Goal: Check status: Check status

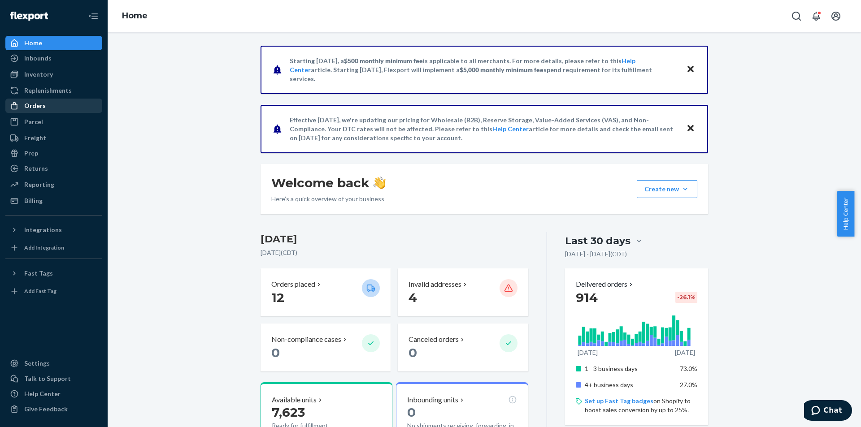
click at [48, 106] on div "Orders" at bounding box center [53, 106] width 95 height 13
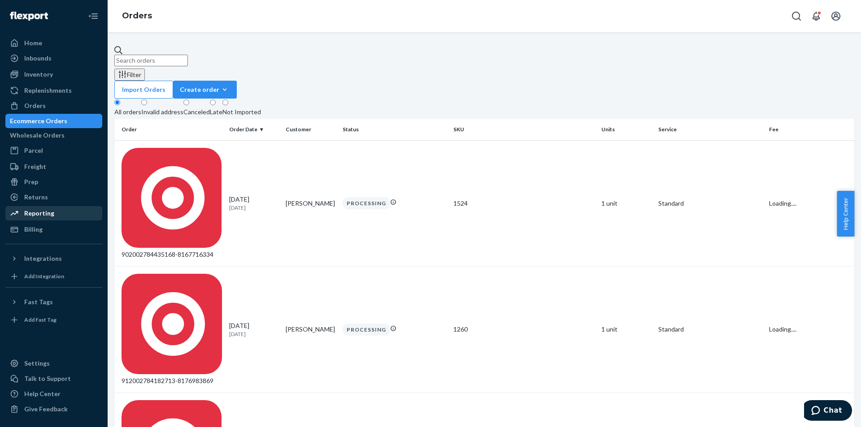
click at [48, 214] on div "Reporting" at bounding box center [39, 213] width 30 height 9
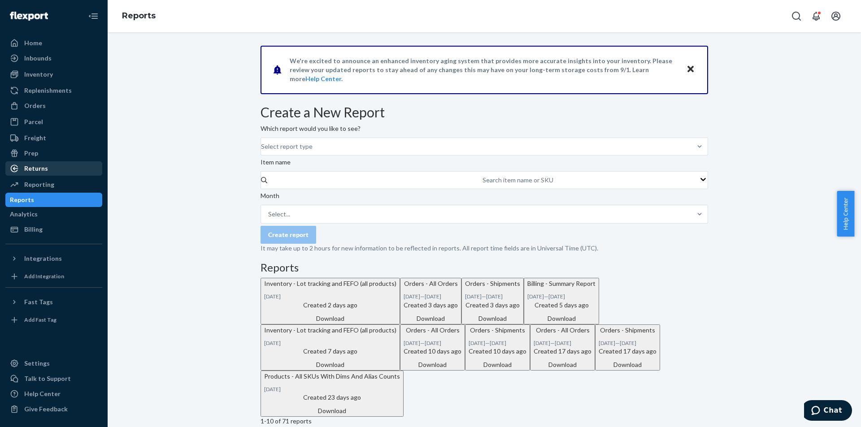
click at [46, 170] on div "Returns" at bounding box center [36, 168] width 24 height 9
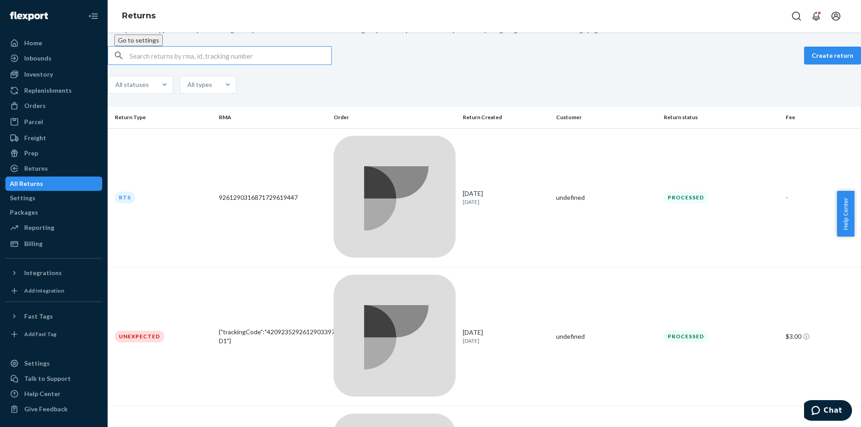
scroll to position [45, 0]
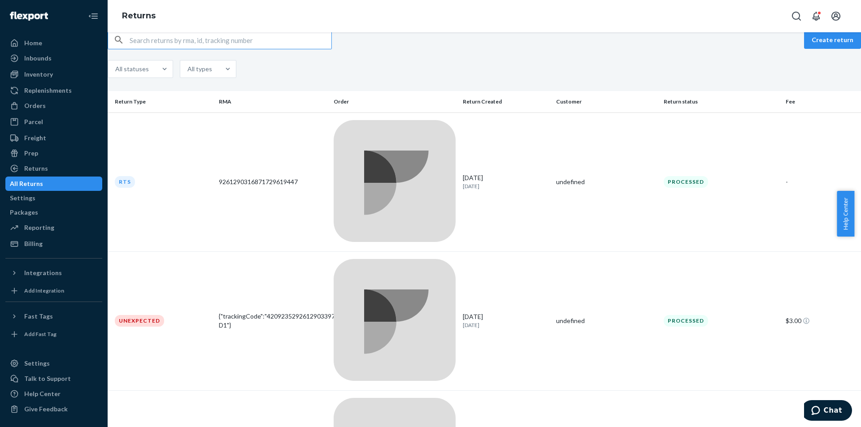
click at [207, 49] on input "text" at bounding box center [231, 40] width 202 height 18
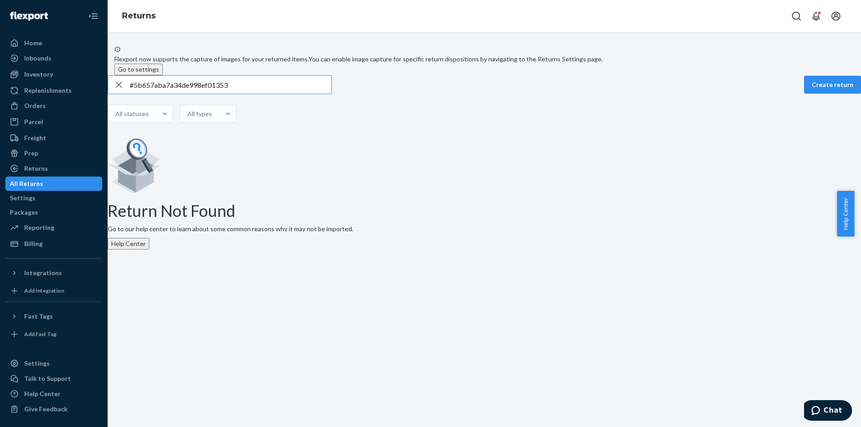
type input "#5b657aba7a34de998ef01353"
click at [130, 94] on div "button" at bounding box center [119, 85] width 22 height 18
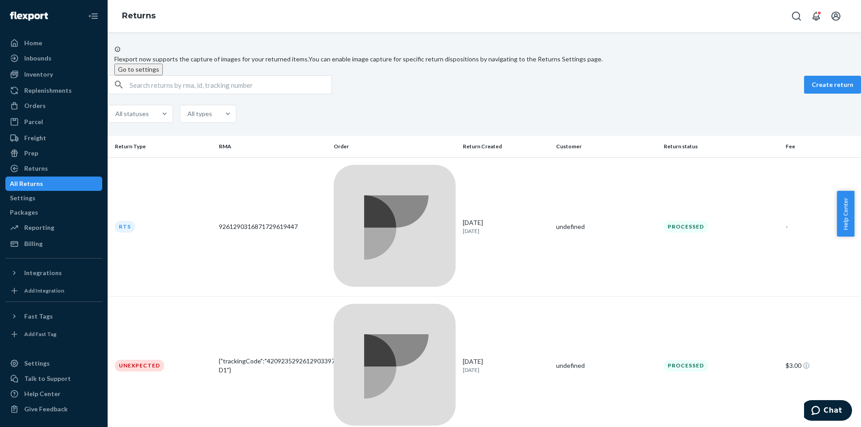
click at [144, 94] on input "text" at bounding box center [231, 85] width 202 height 18
paste input "#5b657aba7a34de998ef01353"
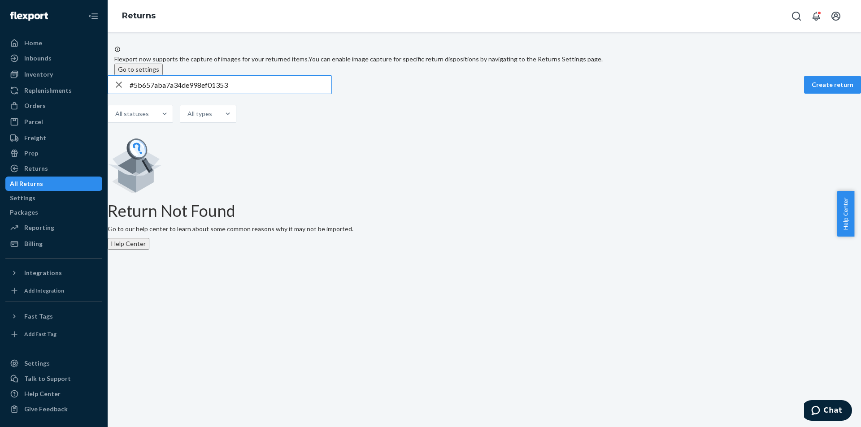
click at [144, 94] on input "#5b657aba7a34de998ef01353" at bounding box center [231, 85] width 202 height 18
type input "5b657aba7a34de998ef01353"
click at [124, 94] on icon "button" at bounding box center [118, 85] width 11 height 18
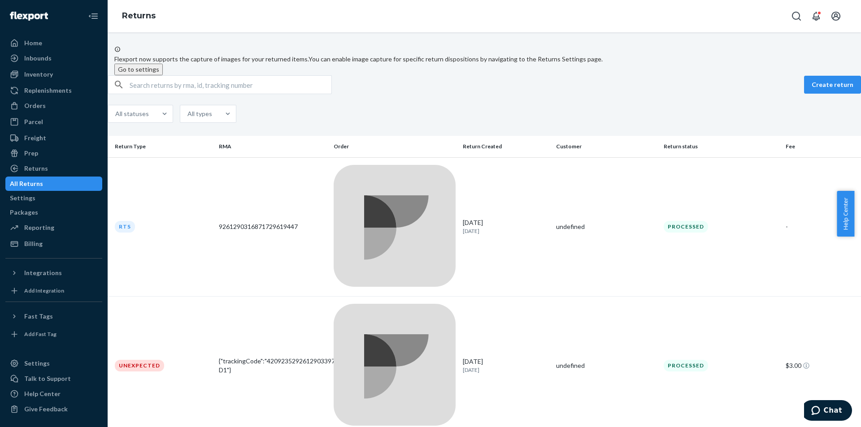
scroll to position [45, 0]
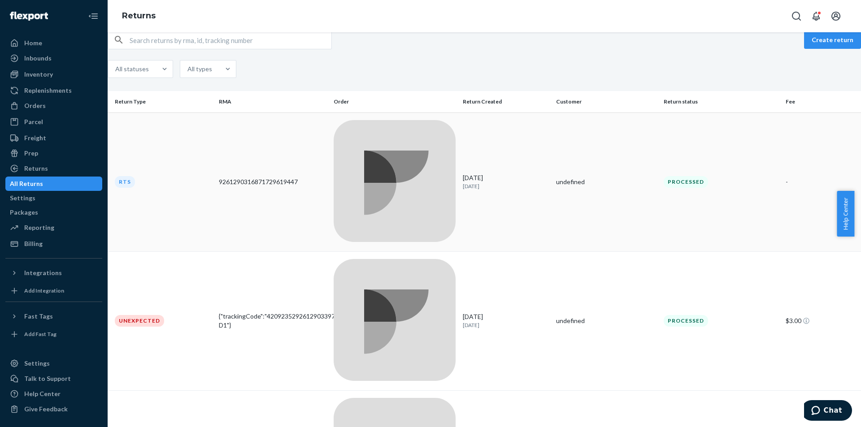
click at [297, 178] on div "9261290316871729619447" at bounding box center [273, 182] width 108 height 9
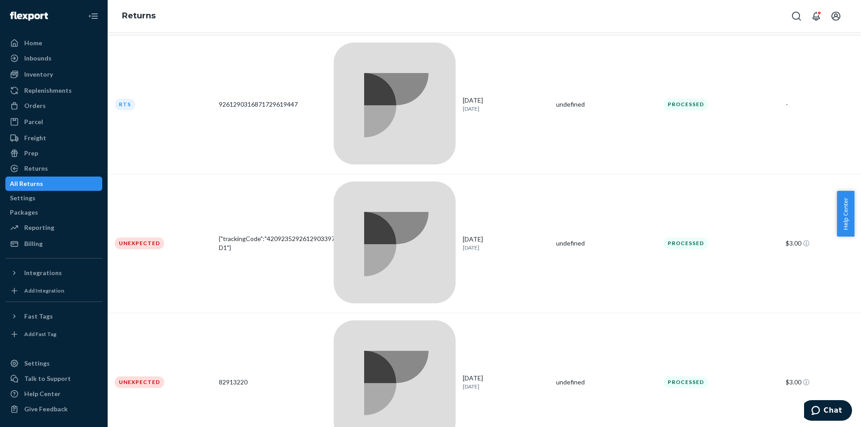
scroll to position [109, 0]
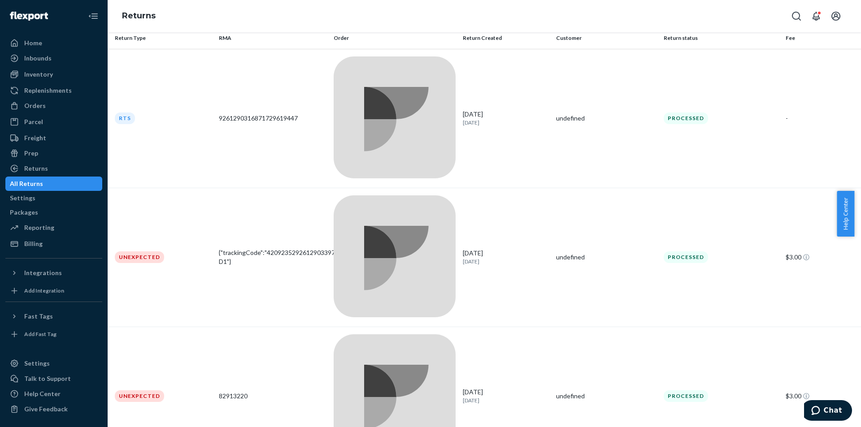
click at [389, 196] on div at bounding box center [395, 258] width 122 height 124
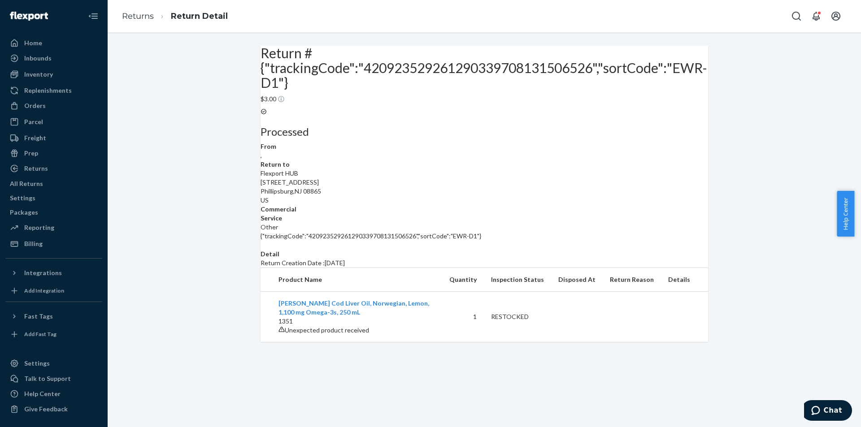
scroll to position [31, 0]
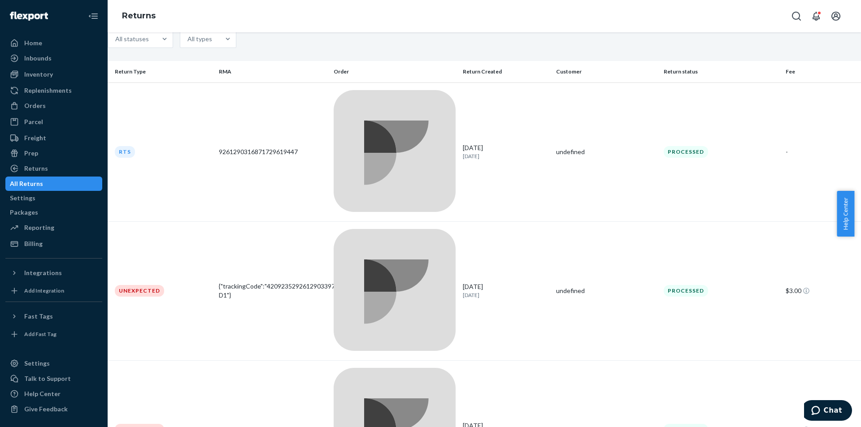
scroll to position [90, 0]
